Goal: Task Accomplishment & Management: Complete application form

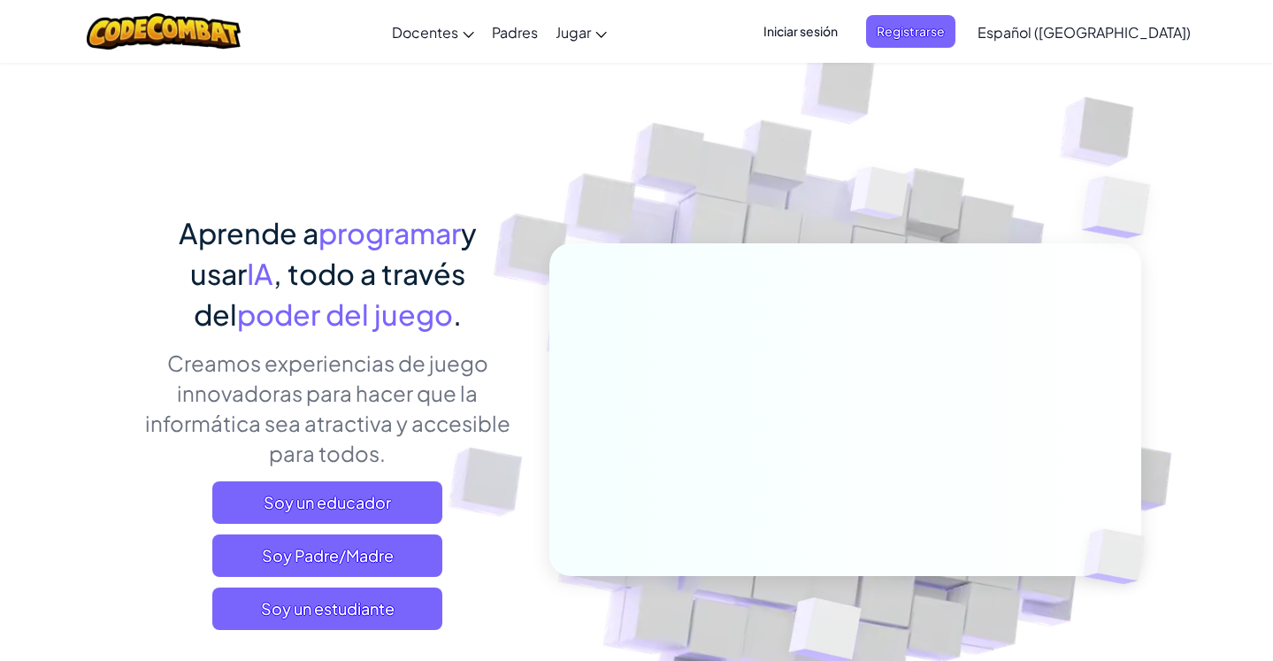
scroll to position [7, 0]
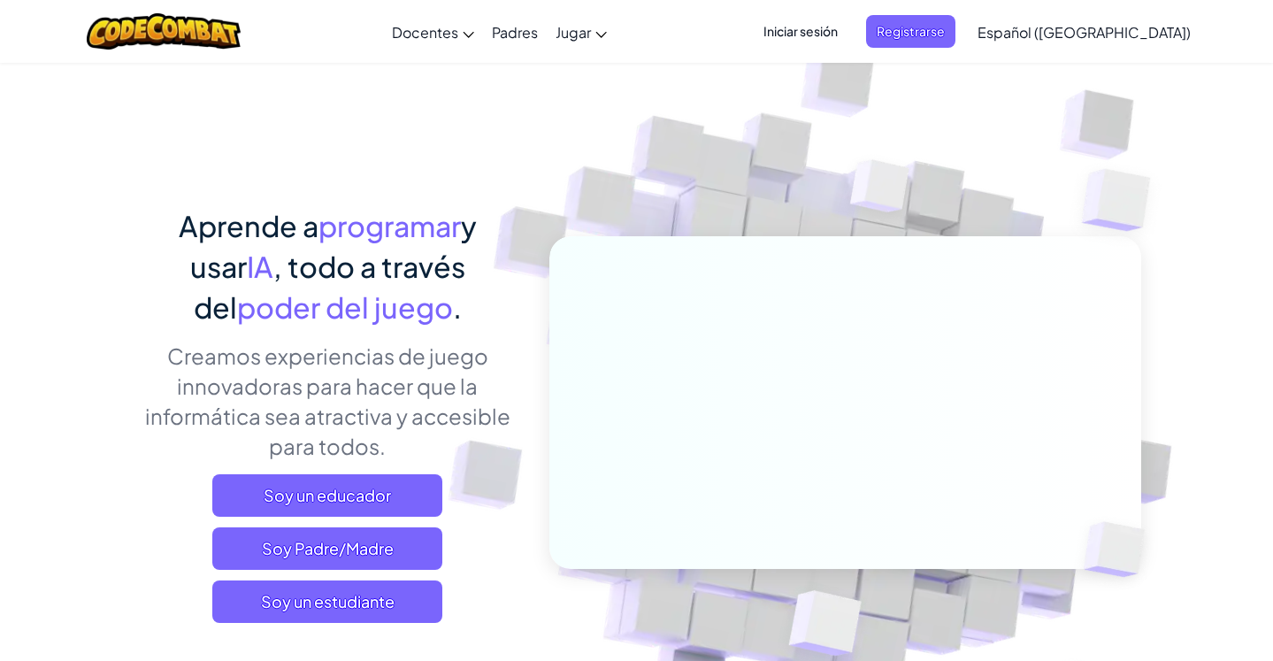
click at [825, 31] on font "Iniciar sesión" at bounding box center [801, 31] width 74 height 16
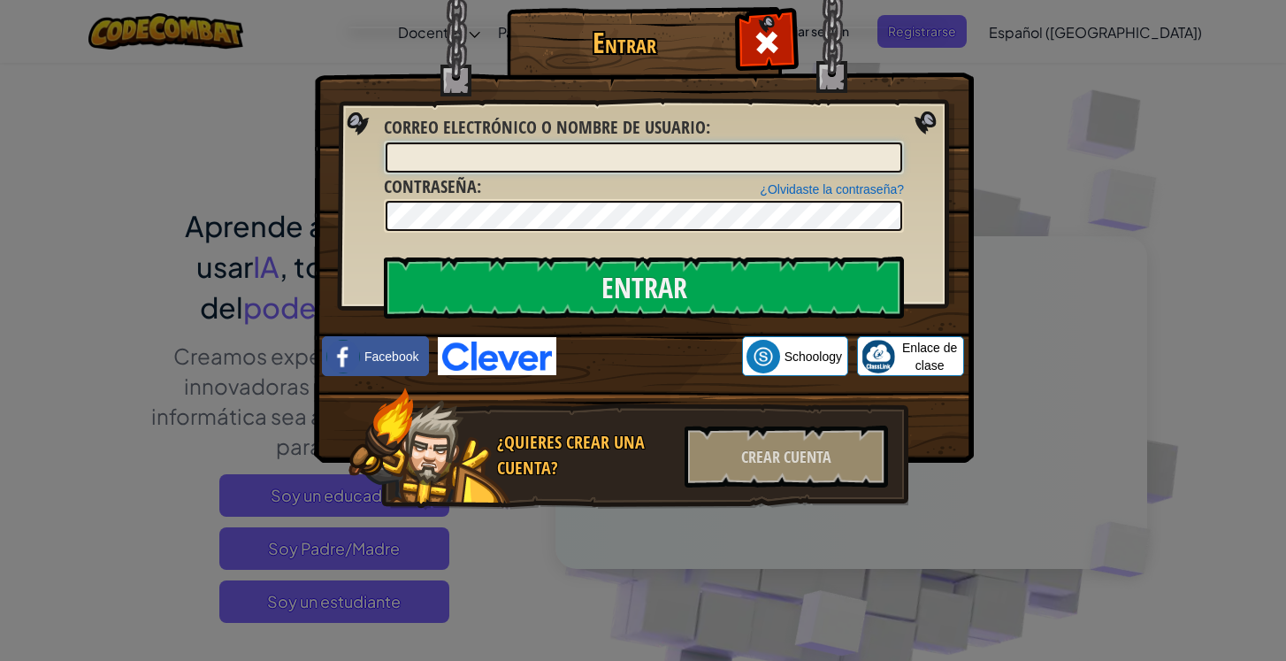
click at [752, 157] on input "Correo electrónico o nombre de usuario :" at bounding box center [644, 157] width 517 height 30
click at [750, 144] on input "Correo electrónico o nombre de usuario :" at bounding box center [644, 157] width 517 height 30
click at [696, 162] on input "Correo electrónico o nombre de usuario :" at bounding box center [644, 157] width 517 height 30
click at [696, 157] on input "Correo electrónico o nombre de usuario :" at bounding box center [644, 157] width 517 height 30
click at [699, 156] on input "Correo electrónico o nombre de usuario :" at bounding box center [644, 157] width 517 height 30
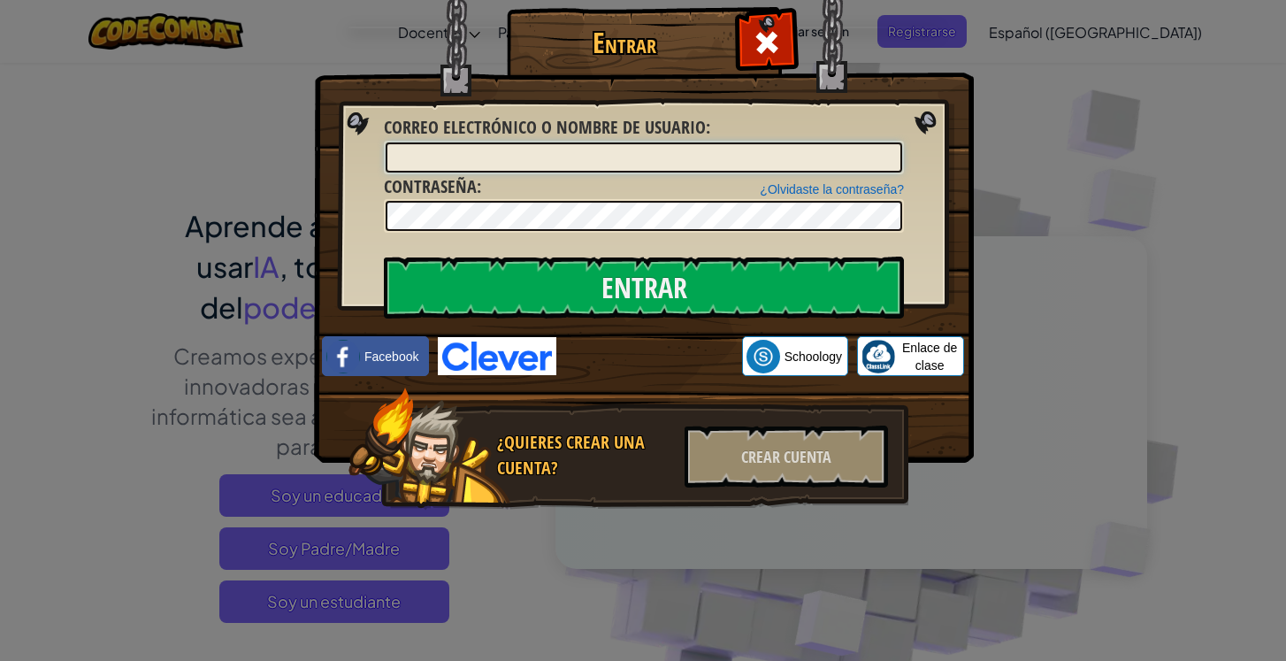
click at [707, 155] on input "Correo electrónico o nombre de usuario :" at bounding box center [644, 157] width 517 height 30
click at [705, 160] on input "Correo electrónico o nombre de usuario :" at bounding box center [644, 157] width 517 height 30
click at [759, 151] on input "Correo electrónico o nombre de usuario :" at bounding box center [644, 157] width 517 height 30
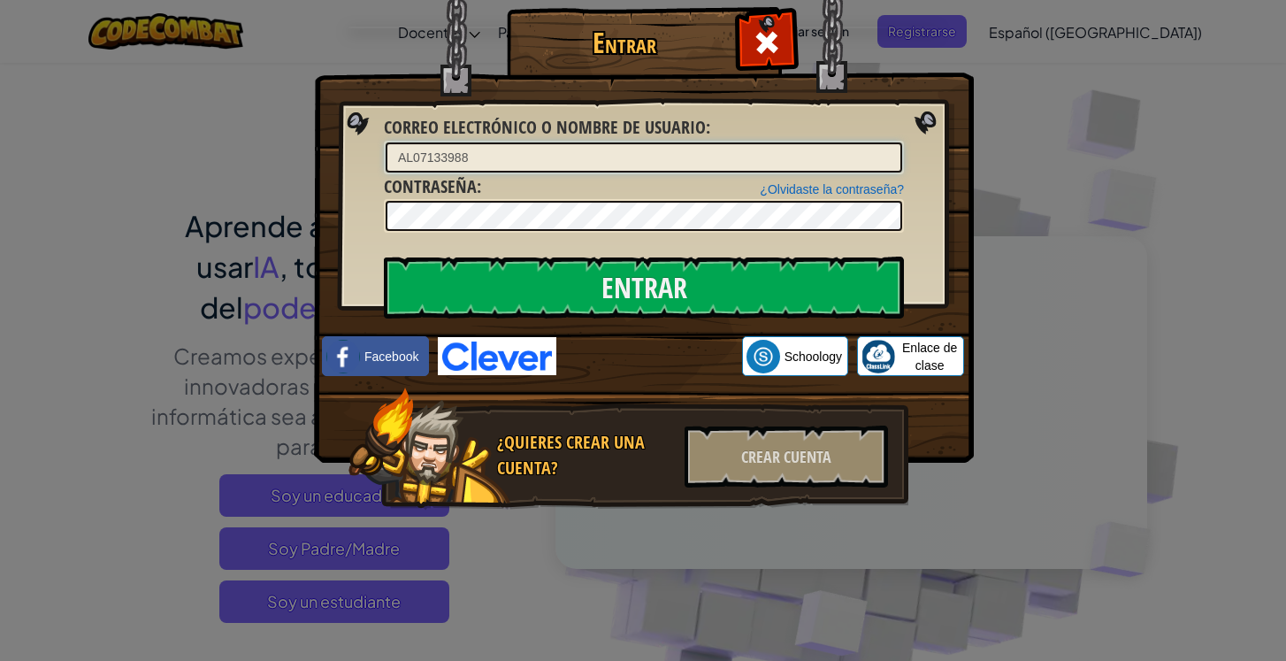
type input "AL07133988"
click at [681, 300] on input "Entrar" at bounding box center [644, 288] width 520 height 62
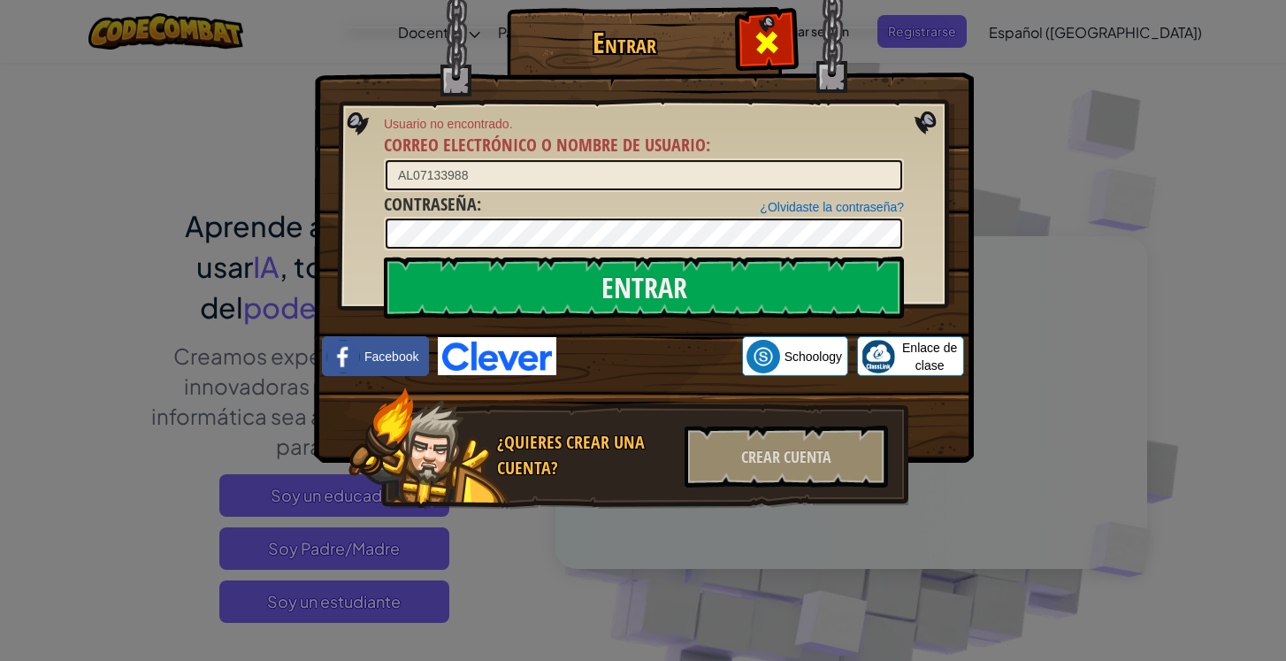
click at [784, 32] on div at bounding box center [767, 40] width 56 height 56
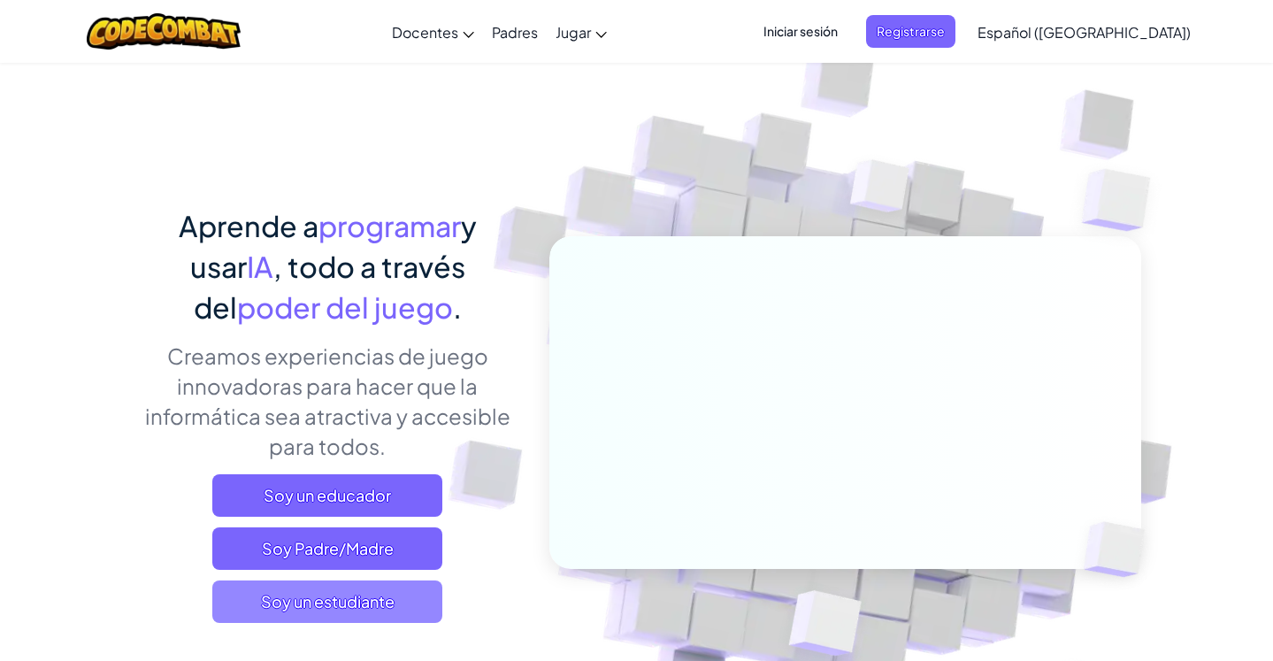
click at [400, 598] on span "Soy un estudiante" at bounding box center [327, 601] width 230 height 42
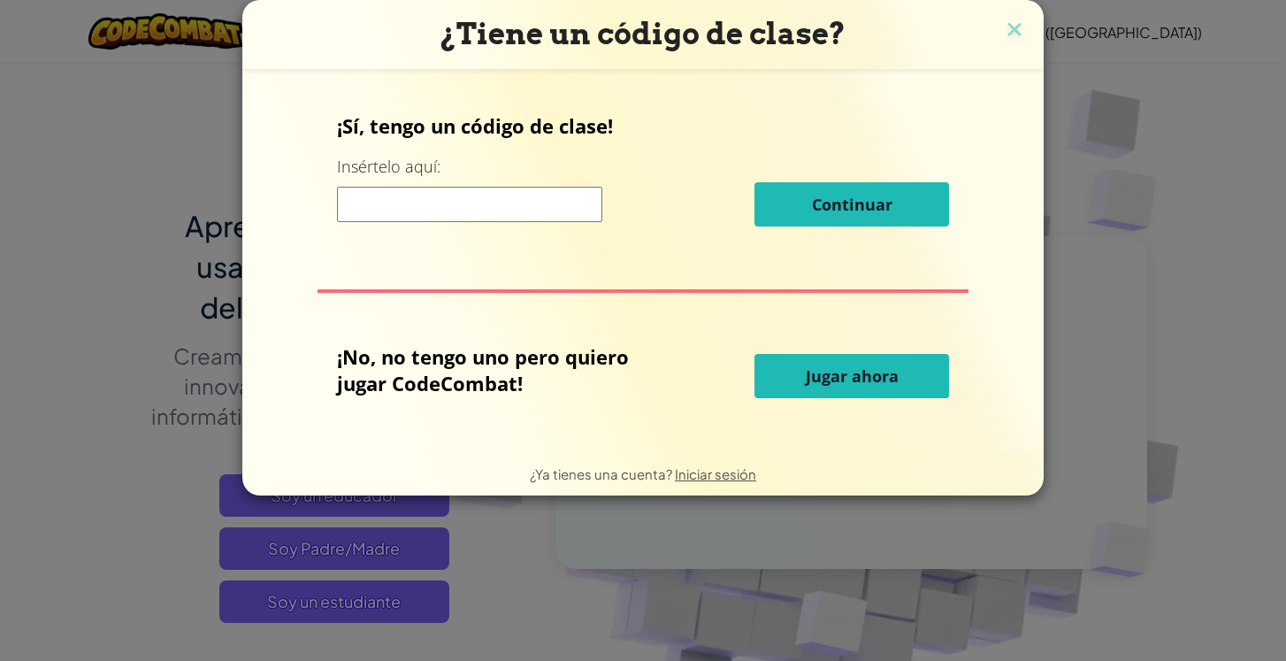
click at [534, 206] on input at bounding box center [469, 204] width 265 height 35
click at [1012, 32] on img at bounding box center [1014, 31] width 23 height 27
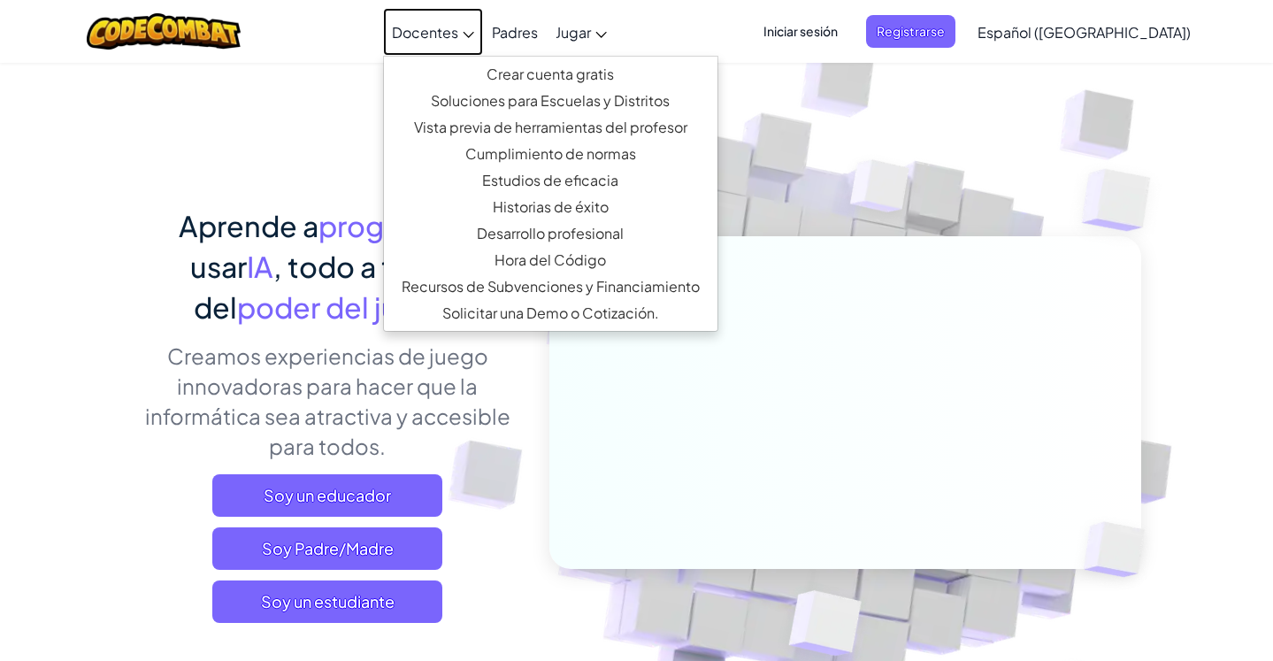
click at [453, 34] on font "Docentes" at bounding box center [425, 32] width 66 height 19
